Goal: Find specific page/section: Find specific page/section

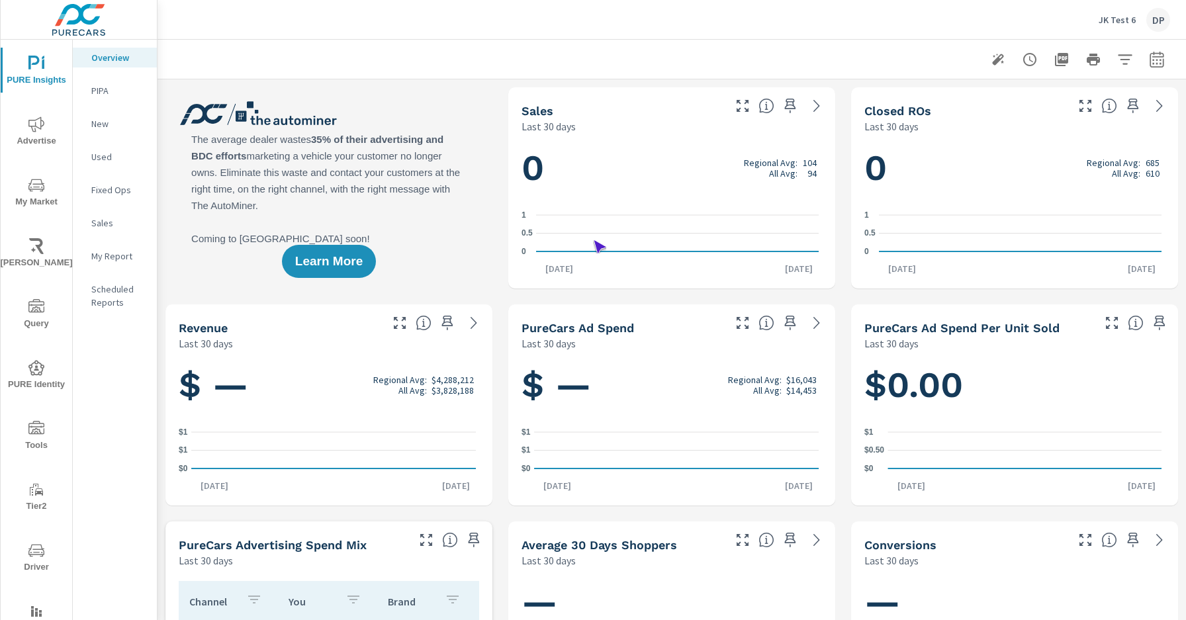
click at [34, 559] on span "Driver" at bounding box center [37, 559] width 64 height 32
